Goal: Transaction & Acquisition: Purchase product/service

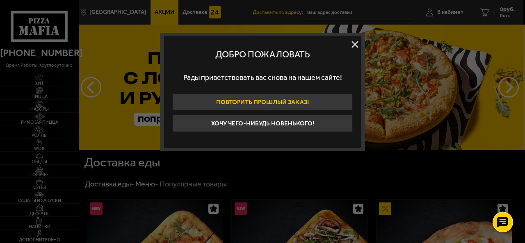
click at [330, 107] on button "Повторить прошлый заказ!" at bounding box center [262, 101] width 180 height 17
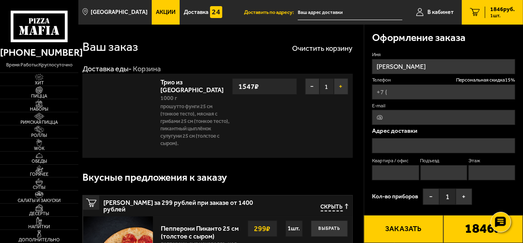
type input "[PHONE_NUMBER]"
type input "[STREET_ADDRESS]"
type input "123"
type input "2"
type input "13"
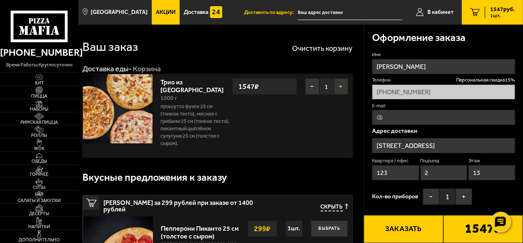
type input "проспект Ветеранов, 120"
click at [313, 85] on button "−" at bounding box center [312, 86] width 14 height 16
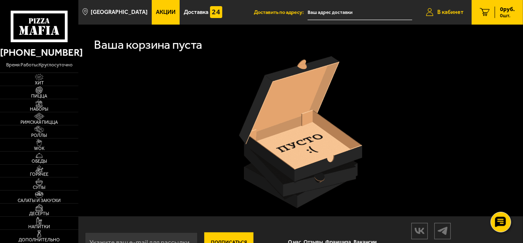
click at [447, 12] on span "В кабинет" at bounding box center [450, 12] width 26 height 6
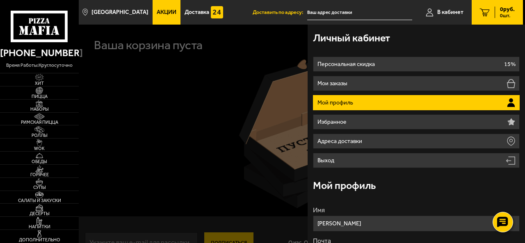
click at [134, 124] on div at bounding box center [341, 146] width 525 height 243
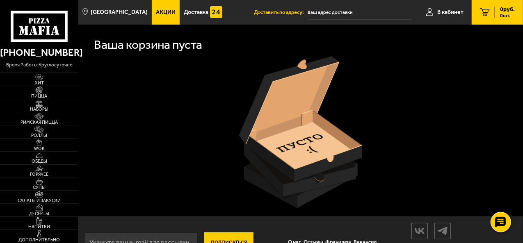
click at [161, 11] on span "Акции" at bounding box center [166, 12] width 20 height 6
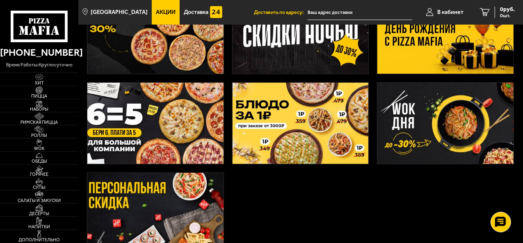
scroll to position [123, 0]
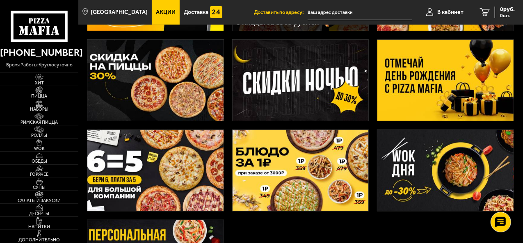
click at [457, 95] on img at bounding box center [445, 80] width 136 height 81
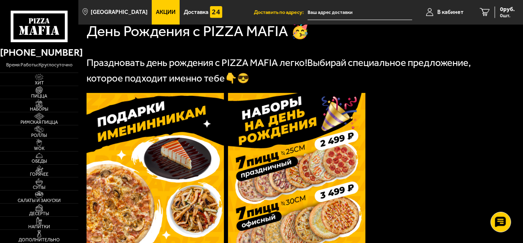
scroll to position [123, 0]
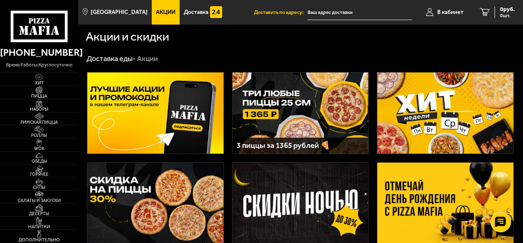
click at [313, 100] on img at bounding box center [300, 113] width 136 height 81
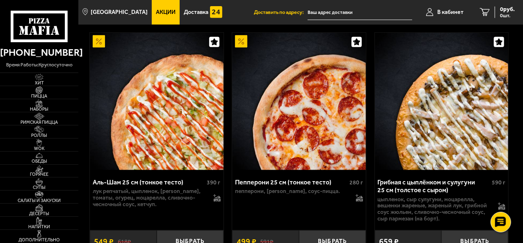
scroll to position [1885, 0]
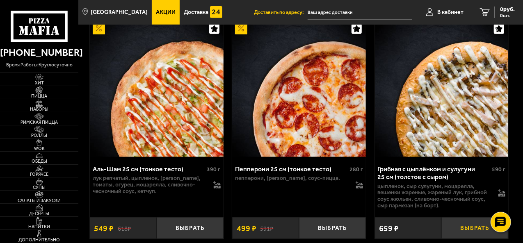
click at [464, 217] on button "Выбрать" at bounding box center [474, 228] width 67 height 22
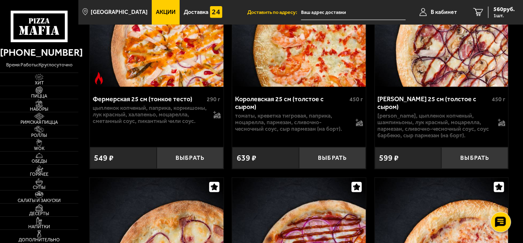
scroll to position [3255, 0]
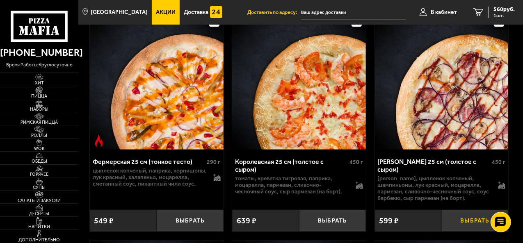
click at [450, 210] on button "Выбрать" at bounding box center [474, 221] width 67 height 22
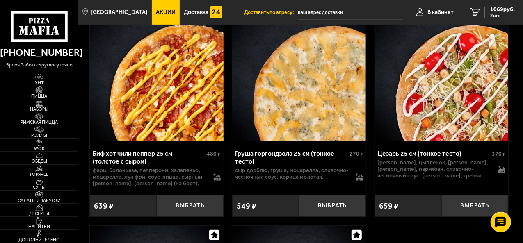
scroll to position [4813, 0]
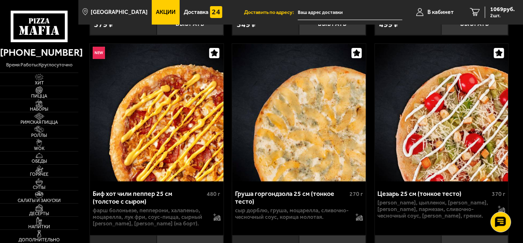
click at [209, 235] on button "Выбрать" at bounding box center [190, 246] width 67 height 22
click at [507, 14] on span "3 шт." at bounding box center [502, 15] width 25 height 5
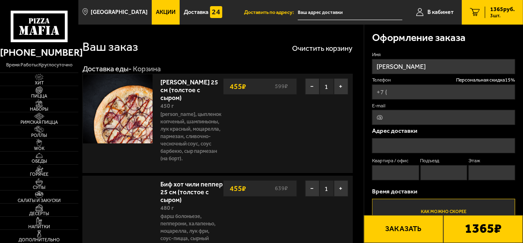
type input "+7 (921) 331-13-63"
type input "[STREET_ADDRESS]"
type input "123"
type input "2"
type input "13"
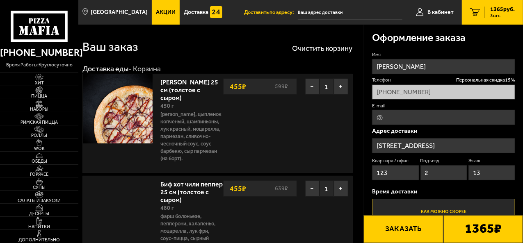
type input "проспект Ветеранов, 120"
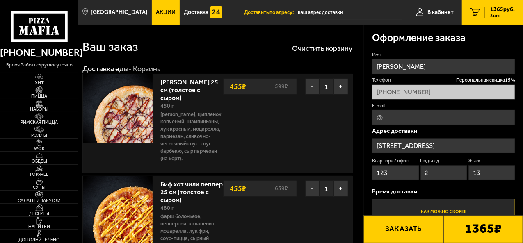
click at [415, 117] on input "E-mail" at bounding box center [443, 117] width 143 height 15
type input "kolbas@mail.ru"
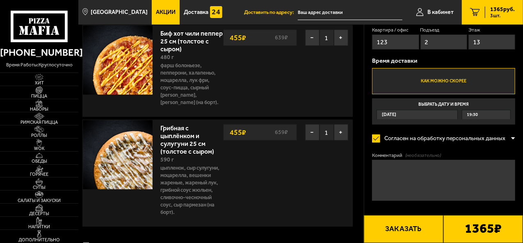
scroll to position [164, 0]
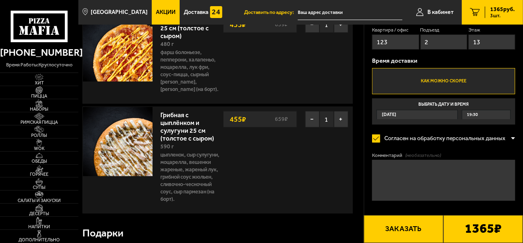
click at [454, 76] on label "Как можно скорее" at bounding box center [443, 81] width 143 height 26
click at [0, 0] on input "Как можно скорее" at bounding box center [0, 0] width 0 height 0
click at [449, 177] on textarea "Комментарий (необязательно)" at bounding box center [443, 180] width 143 height 41
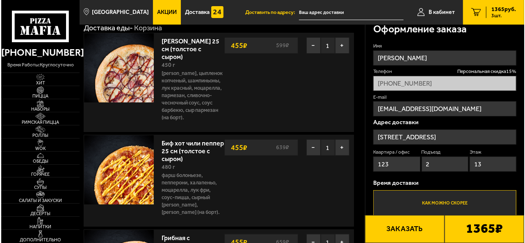
scroll to position [246, 0]
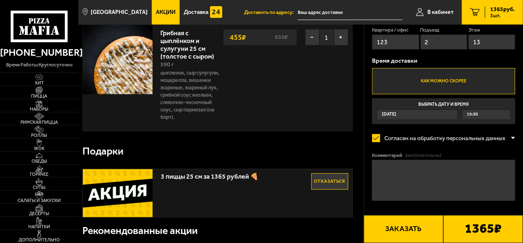
click at [393, 182] on textarea "Комментарий (необязательно)" at bounding box center [443, 180] width 143 height 41
click at [397, 230] on button "Заказать" at bounding box center [404, 229] width 80 height 28
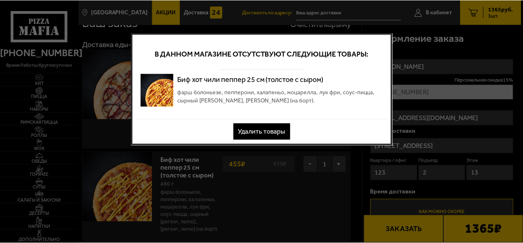
scroll to position [0, 0]
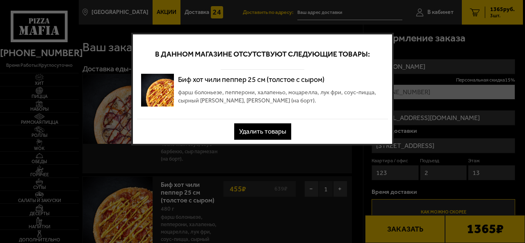
click at [396, 69] on div at bounding box center [262, 121] width 525 height 243
click at [265, 130] on button "Удалить товары" at bounding box center [262, 131] width 57 height 16
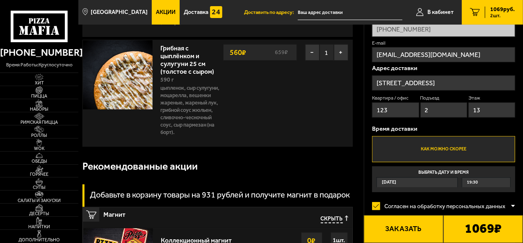
scroll to position [41, 0]
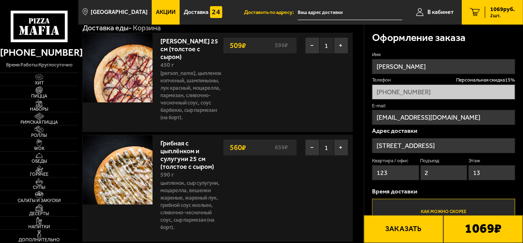
click at [157, 15] on span "Акции" at bounding box center [166, 12] width 20 height 6
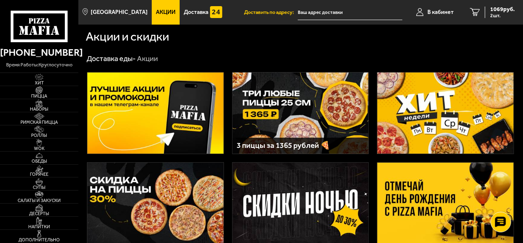
click at [303, 111] on img at bounding box center [300, 113] width 136 height 81
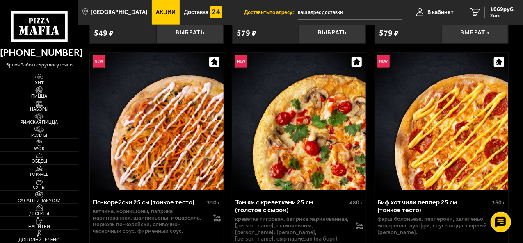
scroll to position [533, 0]
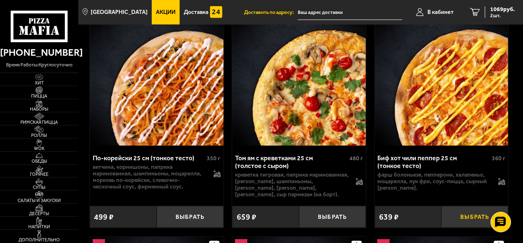
click at [472, 216] on button "Выбрать" at bounding box center [474, 217] width 67 height 22
click at [506, 9] on span "1365 руб." at bounding box center [502, 10] width 25 height 6
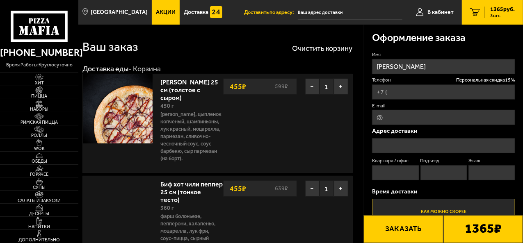
type input "+7 (921) 331-13-63"
type input "[STREET_ADDRESS]"
type input "123"
type input "2"
type input "13"
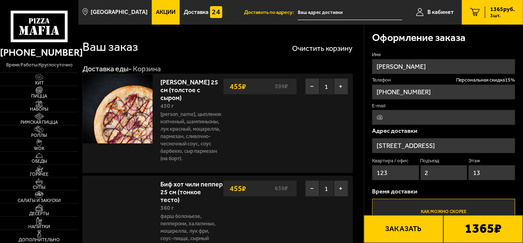
type input "проспект Ветеранов, 120"
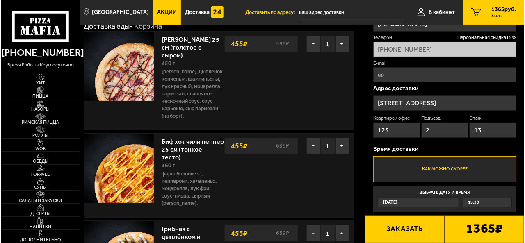
scroll to position [82, 0]
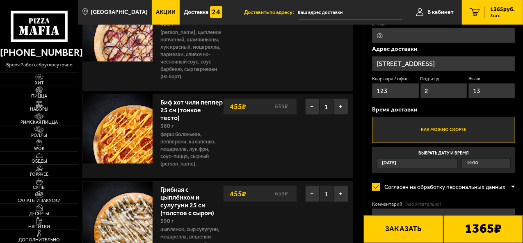
click at [404, 227] on button "Заказать" at bounding box center [404, 229] width 80 height 28
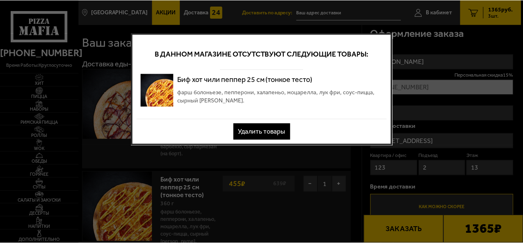
scroll to position [0, 0]
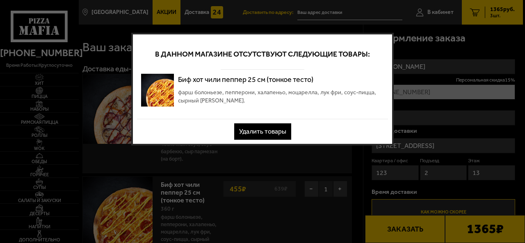
drag, startPoint x: 275, startPoint y: 131, endPoint x: 269, endPoint y: 139, distance: 9.7
drag, startPoint x: 269, startPoint y: 139, endPoint x: 223, endPoint y: 134, distance: 46.6
click at [223, 134] on div "Удалить товары" at bounding box center [262, 131] width 251 height 16
click at [259, 136] on button "Удалить товары" at bounding box center [262, 131] width 57 height 16
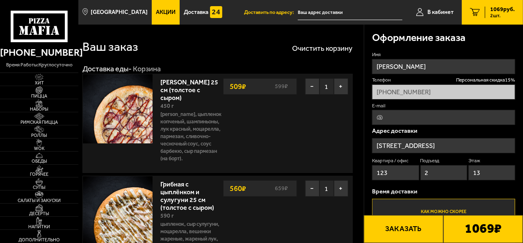
click at [168, 14] on link "Акции" at bounding box center [166, 12] width 28 height 25
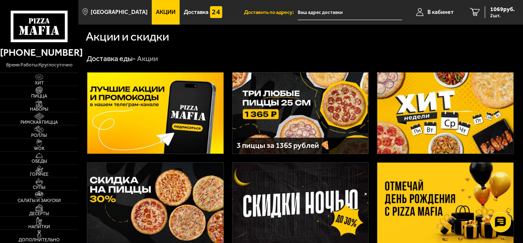
click at [289, 115] on img at bounding box center [300, 113] width 136 height 81
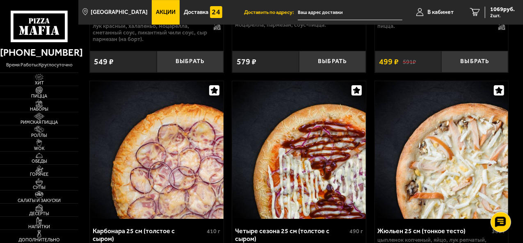
scroll to position [2992, 0]
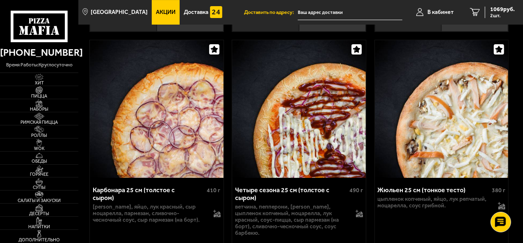
click at [321, 113] on img at bounding box center [298, 109] width 133 height 138
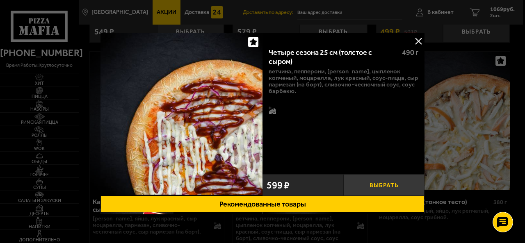
click at [371, 181] on button "Выбрать" at bounding box center [383, 185] width 81 height 22
click at [419, 40] on button at bounding box center [418, 41] width 12 height 12
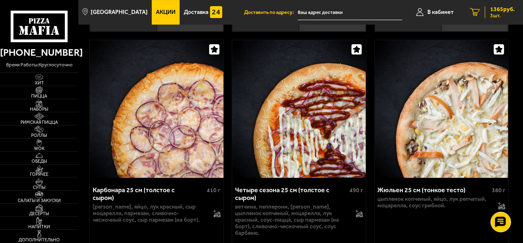
click at [513, 12] on span "1365 руб." at bounding box center [502, 10] width 25 height 6
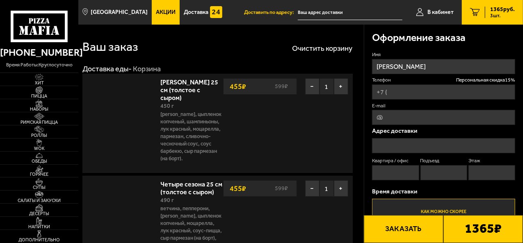
type input "+7 (921) 331-13-63"
type input "[STREET_ADDRESS]"
type input "123"
type input "2"
type input "13"
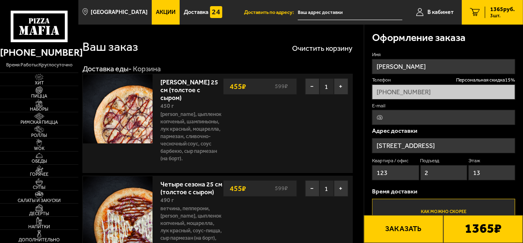
type input "проспект Ветеранов, 120"
click at [413, 227] on button "Заказать" at bounding box center [404, 229] width 80 height 28
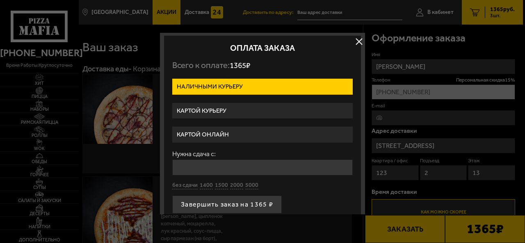
drag, startPoint x: 241, startPoint y: 138, endPoint x: 244, endPoint y: 128, distance: 10.4
click at [242, 138] on label "Картой онлайн" at bounding box center [262, 135] width 180 height 16
click at [0, 0] on input "Картой онлайн" at bounding box center [0, 0] width 0 height 0
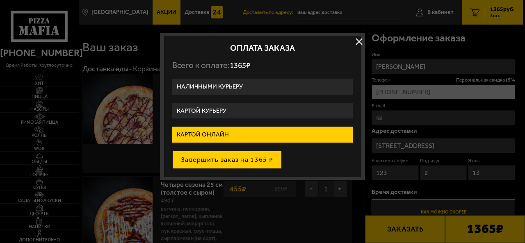
click at [269, 161] on button "Завершить заказ на 1365 ₽" at bounding box center [226, 160] width 109 height 18
